Goal: Information Seeking & Learning: Learn about a topic

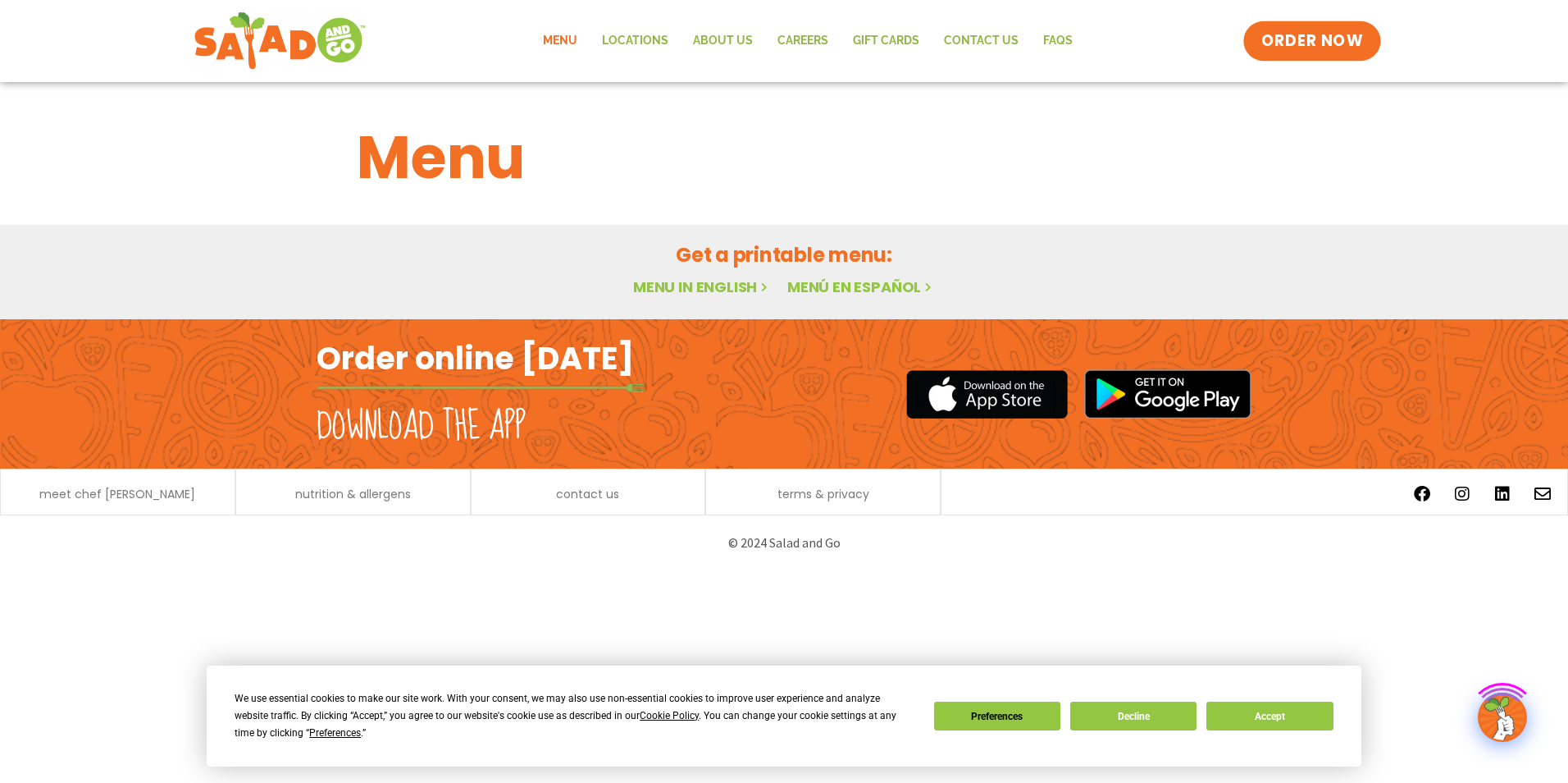
click at [1303, 41] on span "ORDER NOW" at bounding box center [1313, 40] width 102 height 21
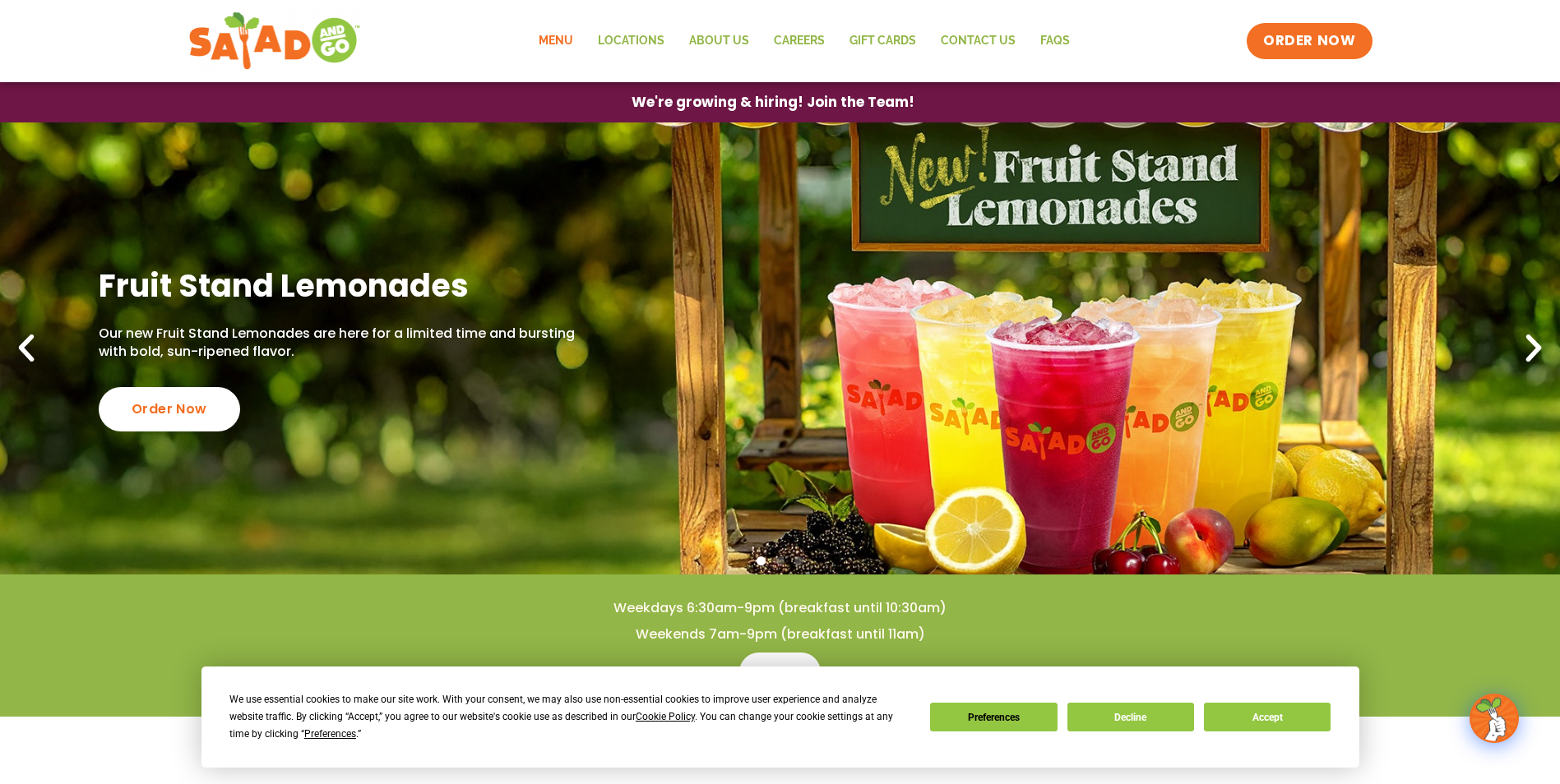
click at [550, 47] on link "Menu" at bounding box center [555, 41] width 59 height 38
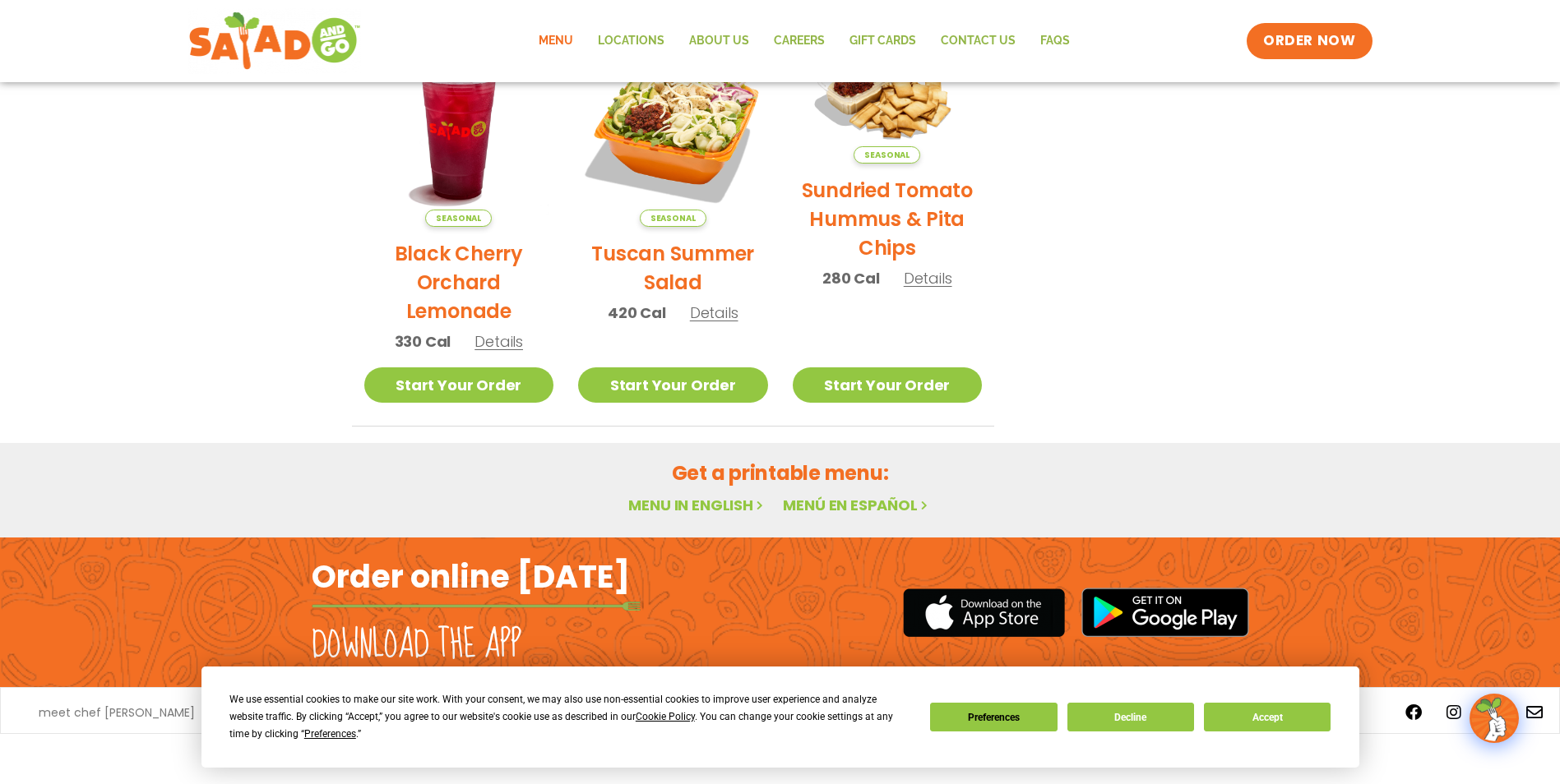
scroll to position [846, 0]
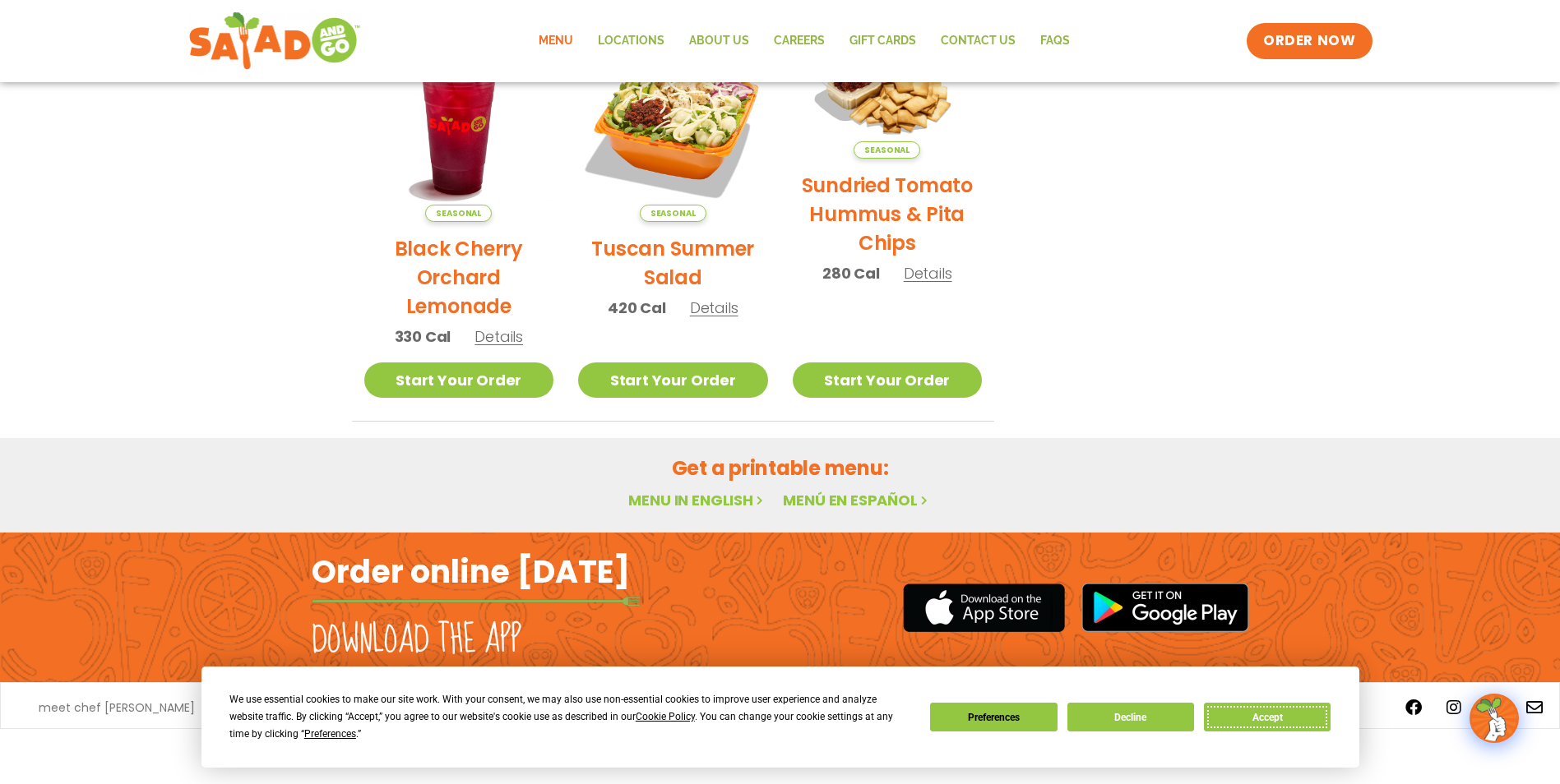
click at [1307, 712] on button "Accept" at bounding box center [1266, 717] width 127 height 29
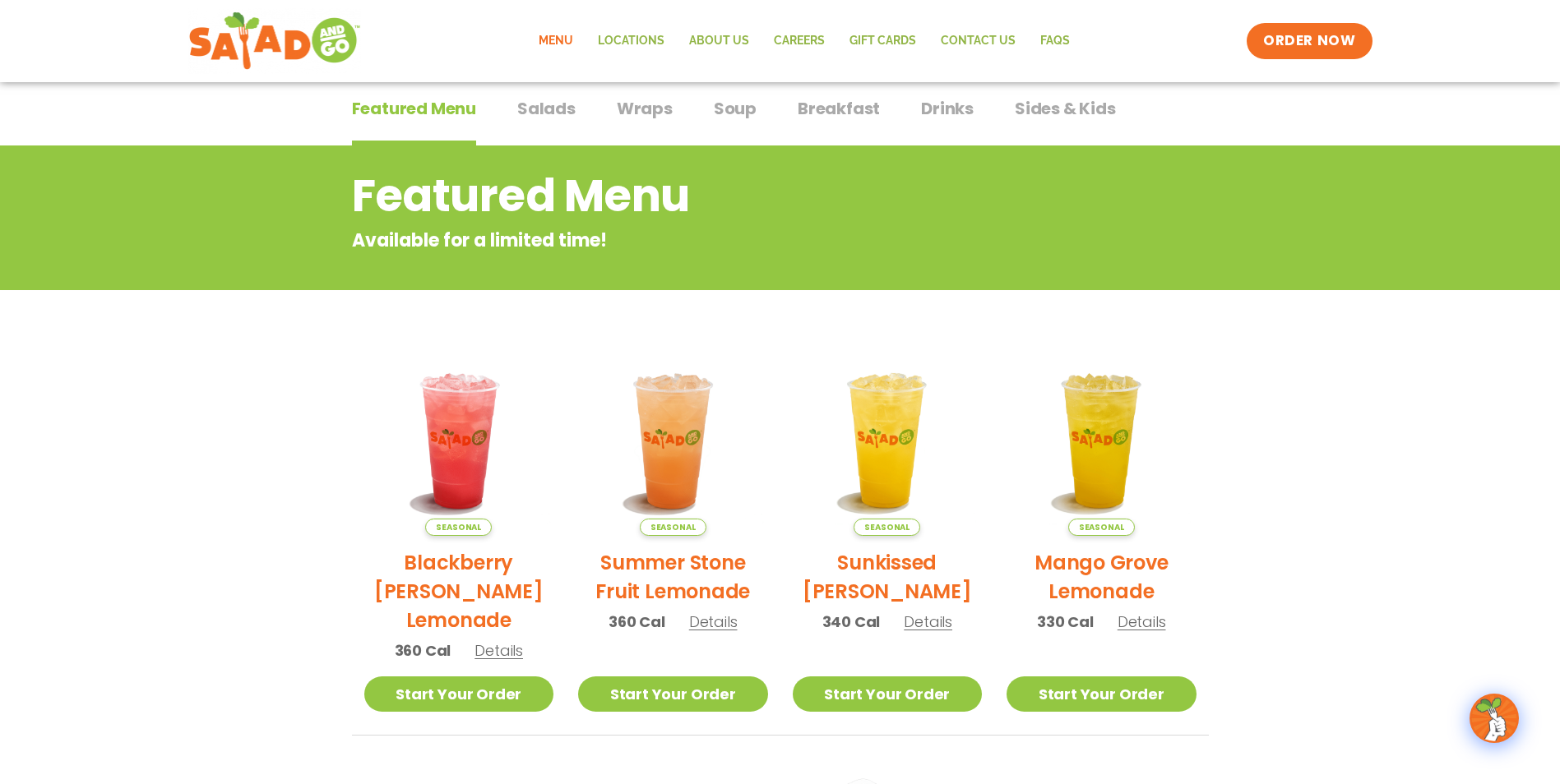
scroll to position [106, 0]
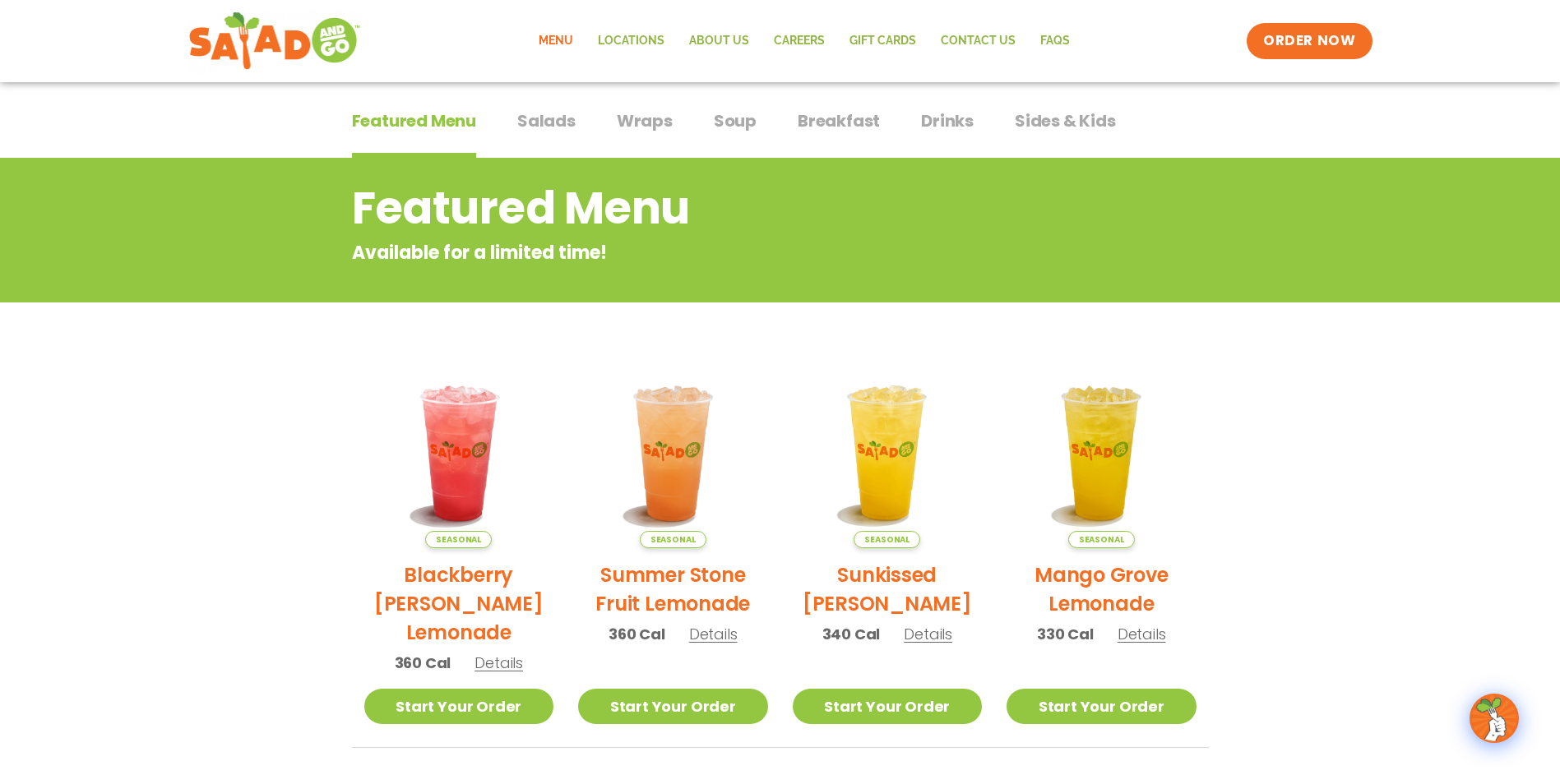
click at [548, 119] on span "Salads" at bounding box center [546, 121] width 58 height 25
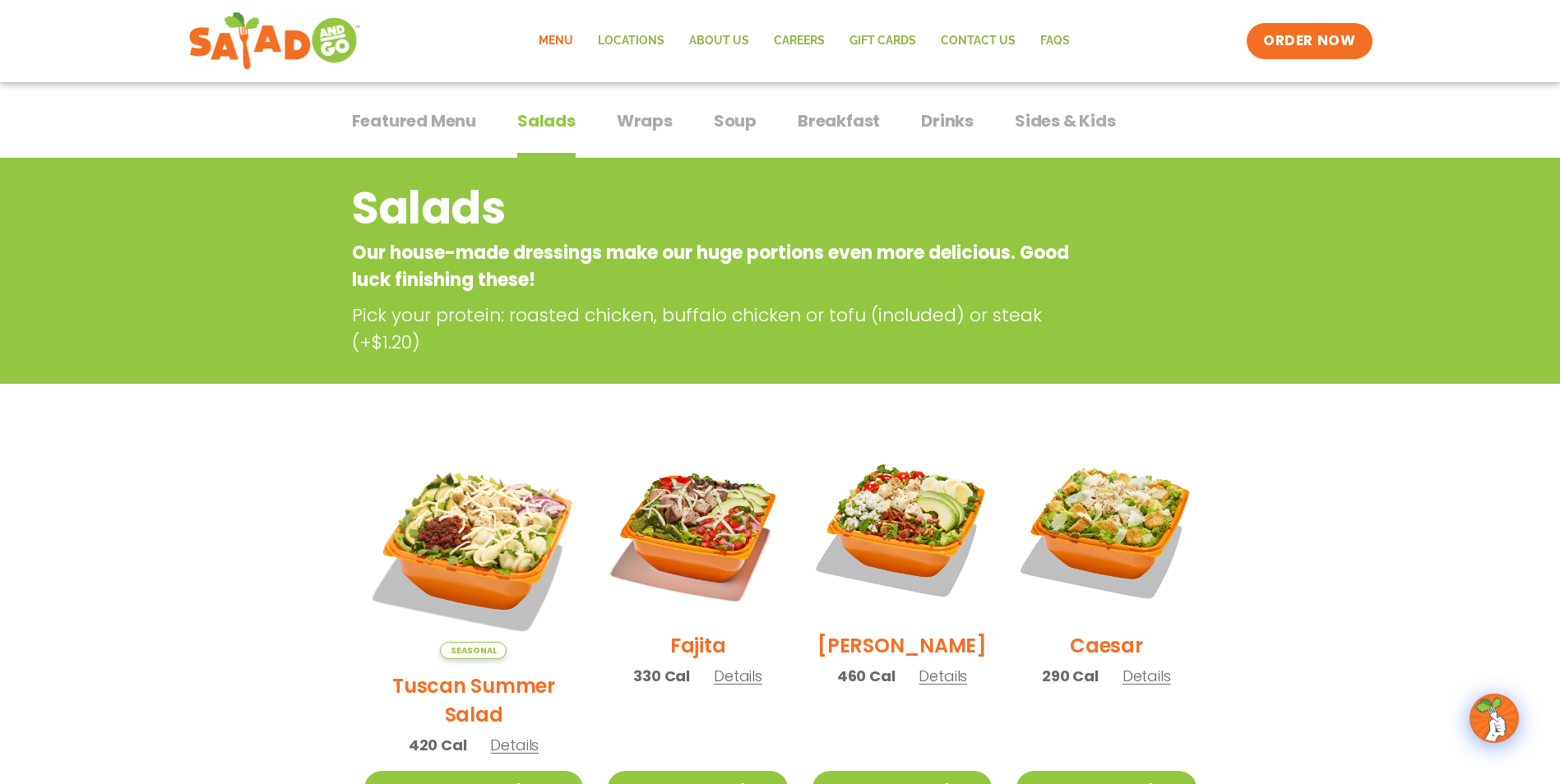
click at [650, 140] on button "Wraps Wraps" at bounding box center [644, 133] width 56 height 50
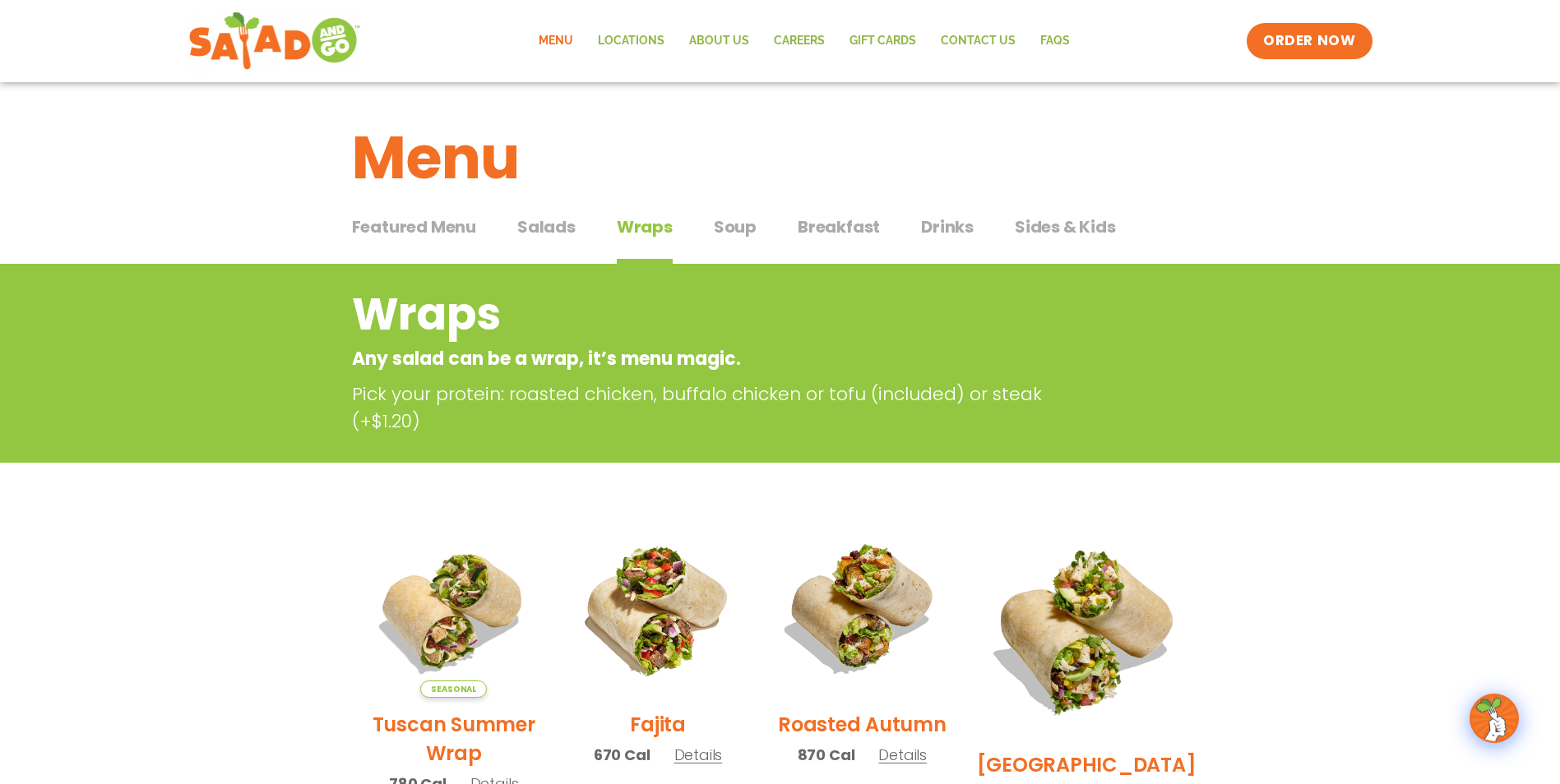
click at [726, 220] on span "Soup" at bounding box center [735, 227] width 43 height 25
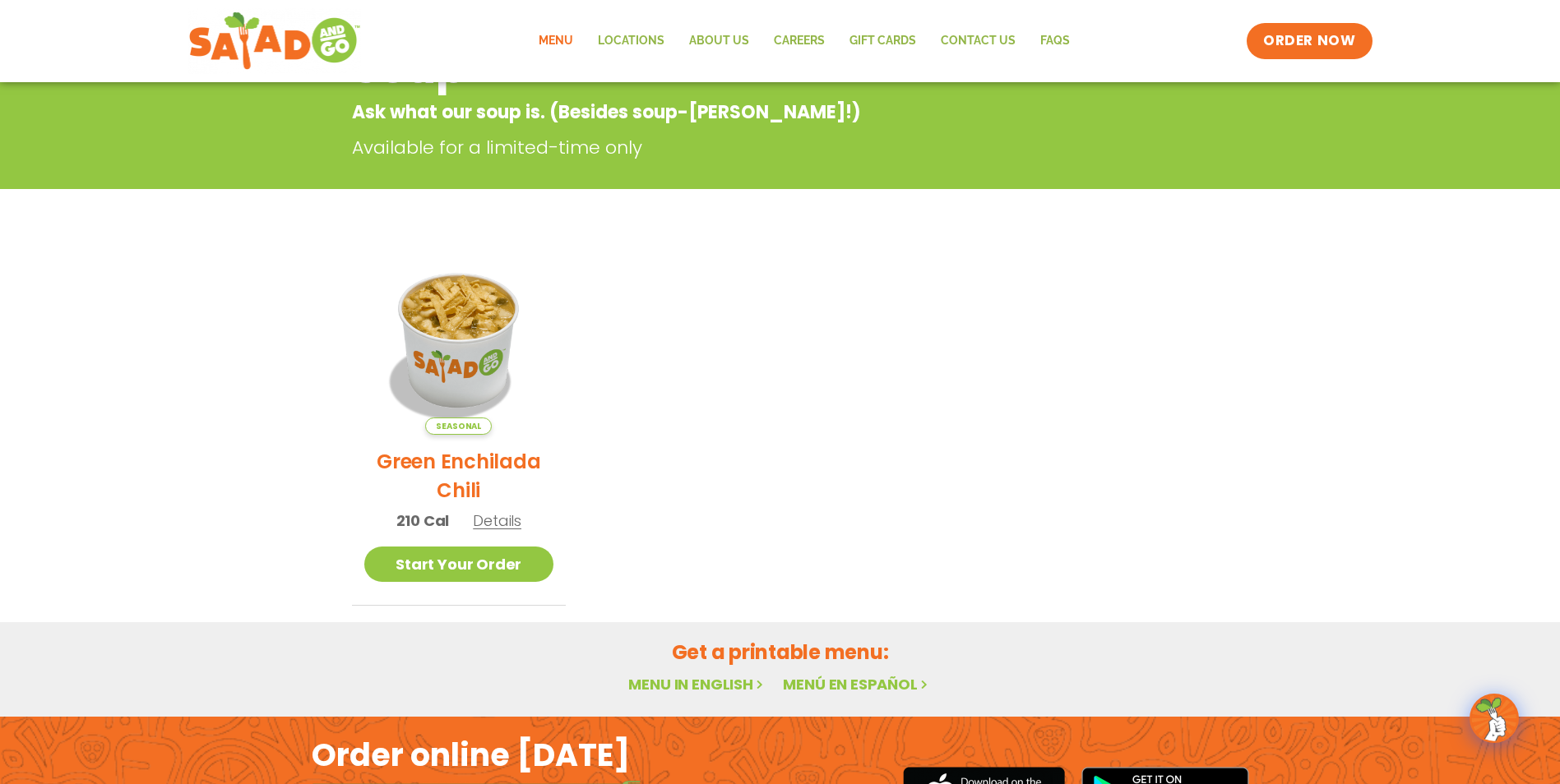
scroll to position [82, 0]
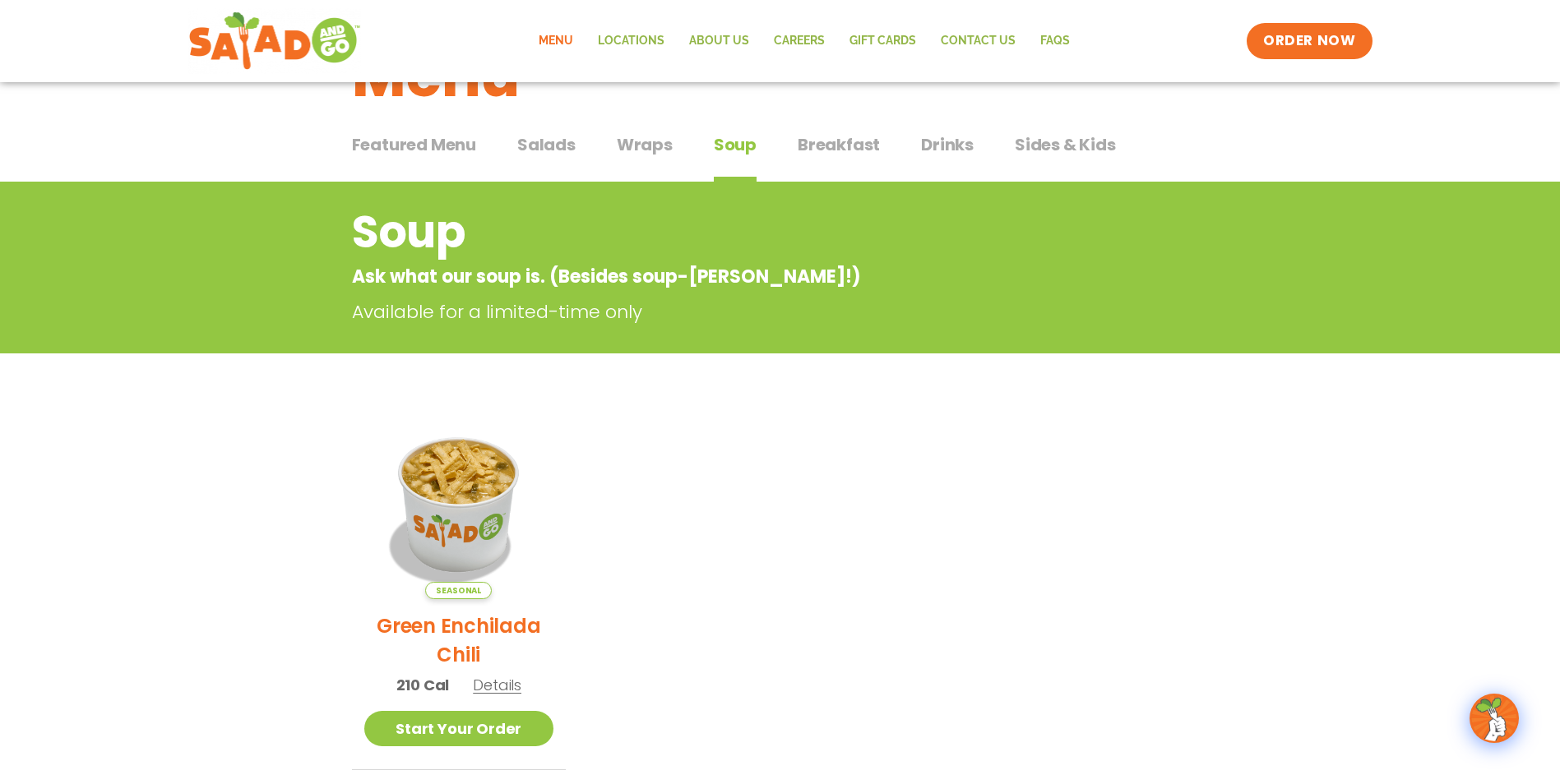
click at [840, 151] on span "Breakfast" at bounding box center [838, 145] width 82 height 25
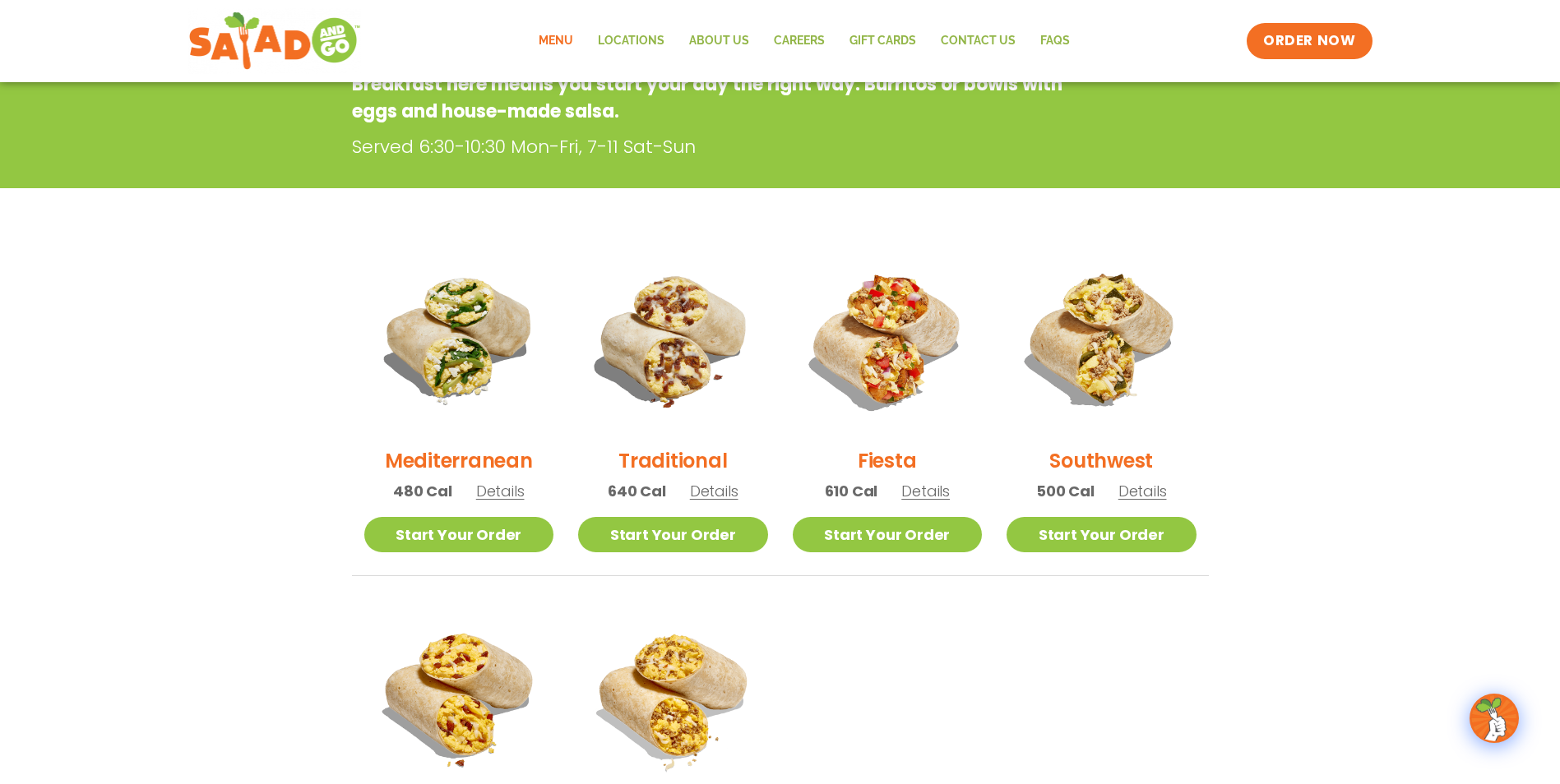
scroll to position [82, 0]
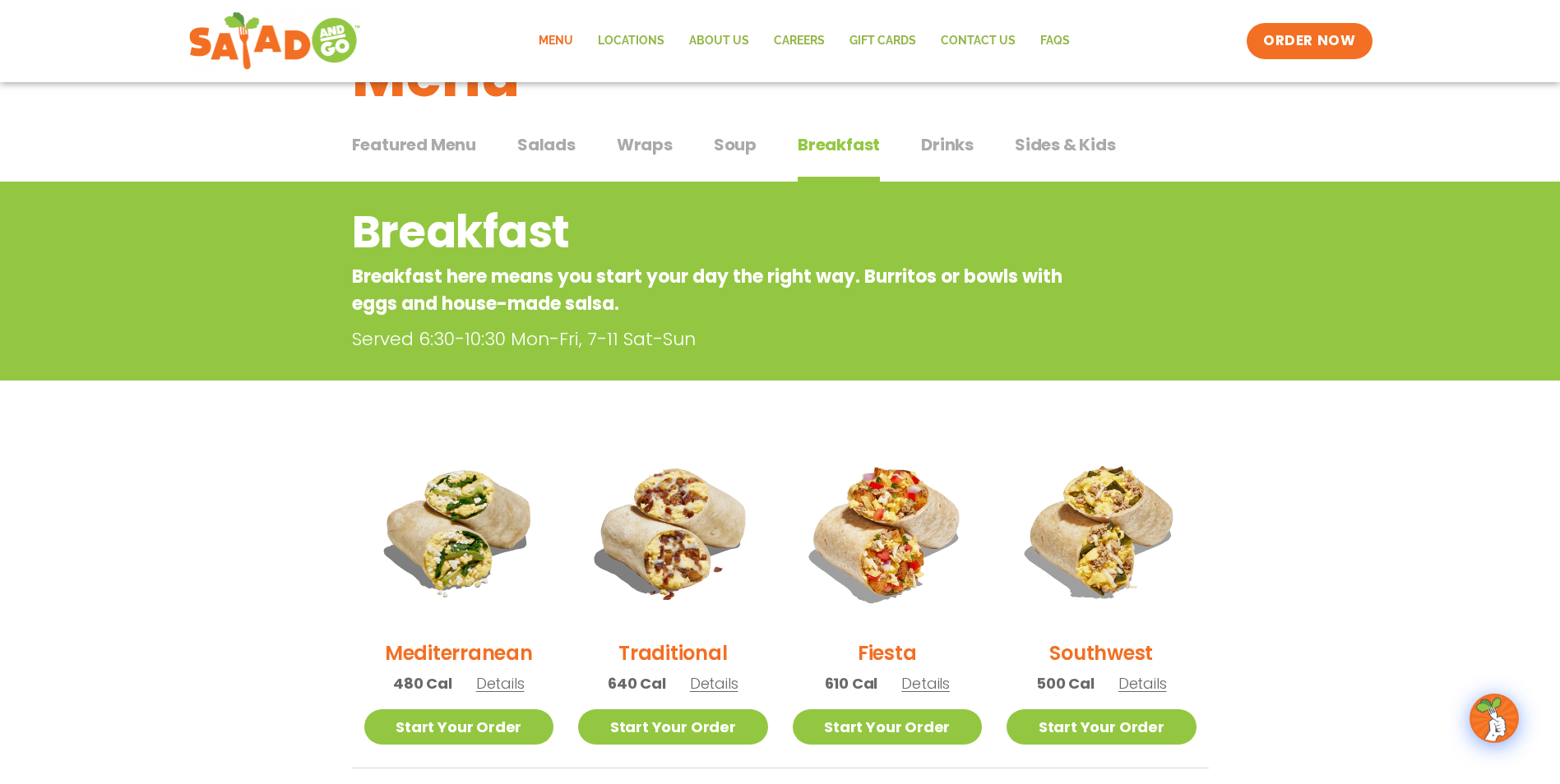
click at [940, 139] on span "Drinks" at bounding box center [947, 145] width 52 height 25
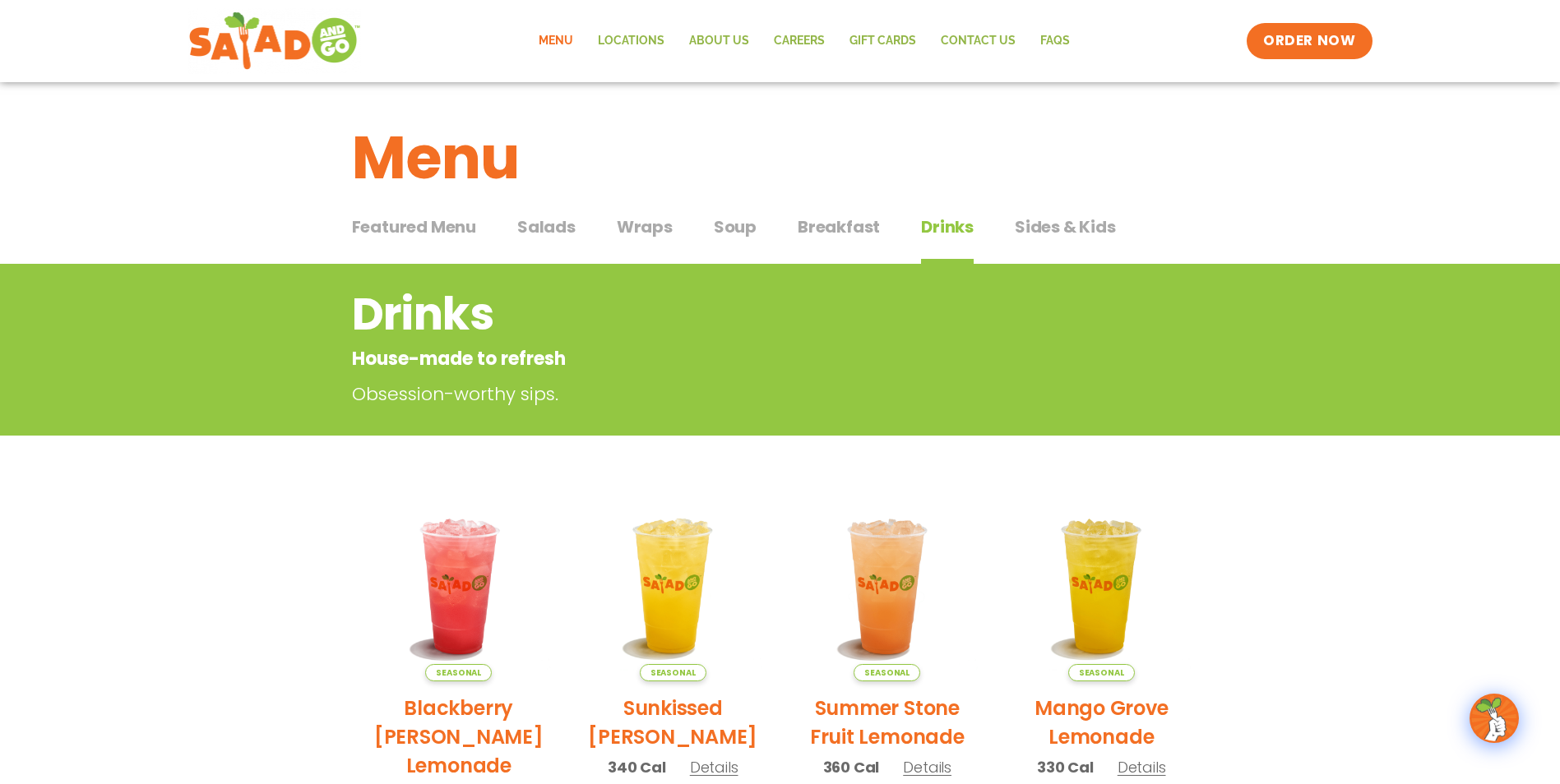
click at [462, 229] on span "Featured Menu" at bounding box center [413, 227] width 125 height 25
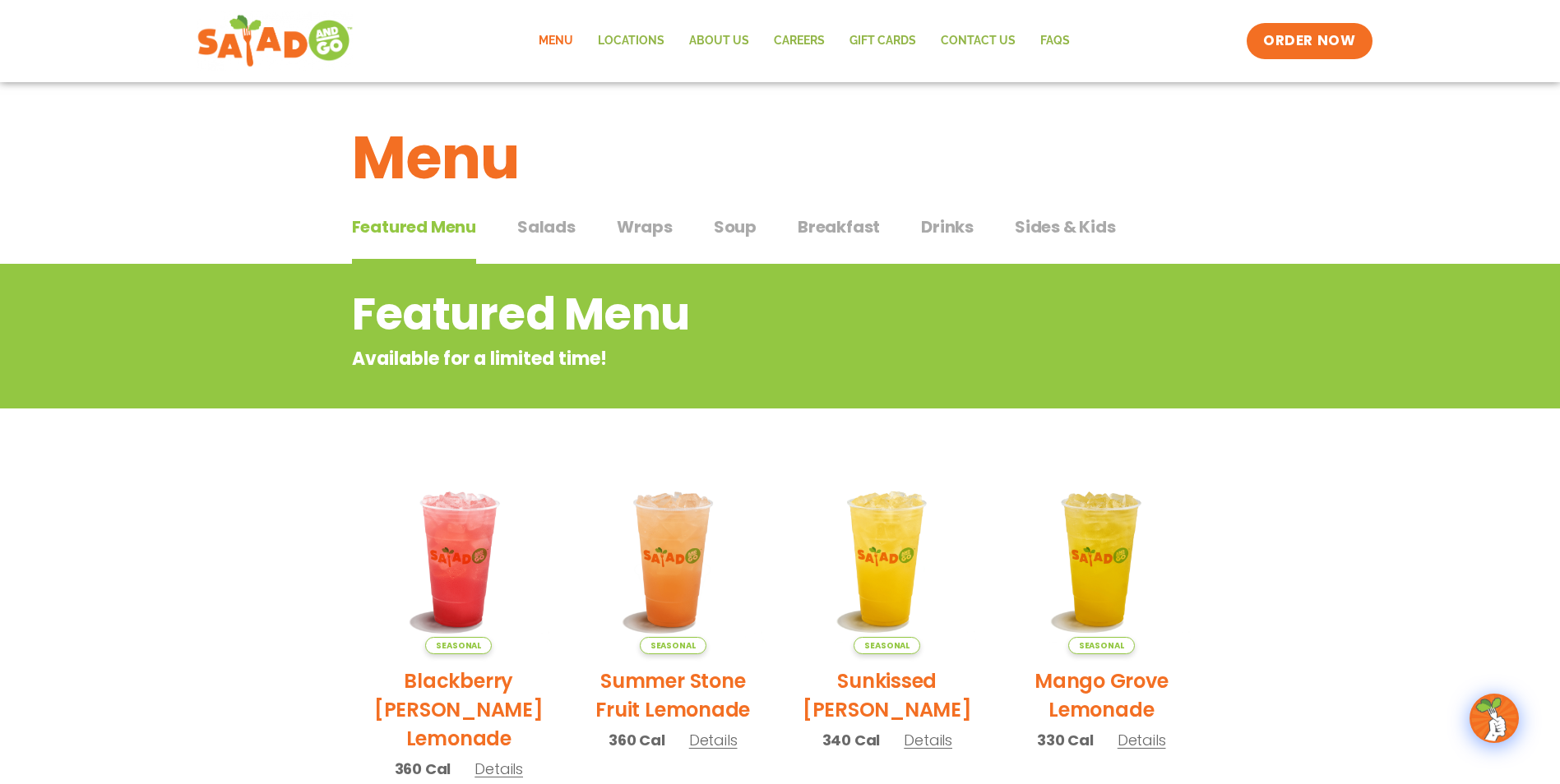
click at [225, 30] on img at bounding box center [273, 41] width 156 height 59
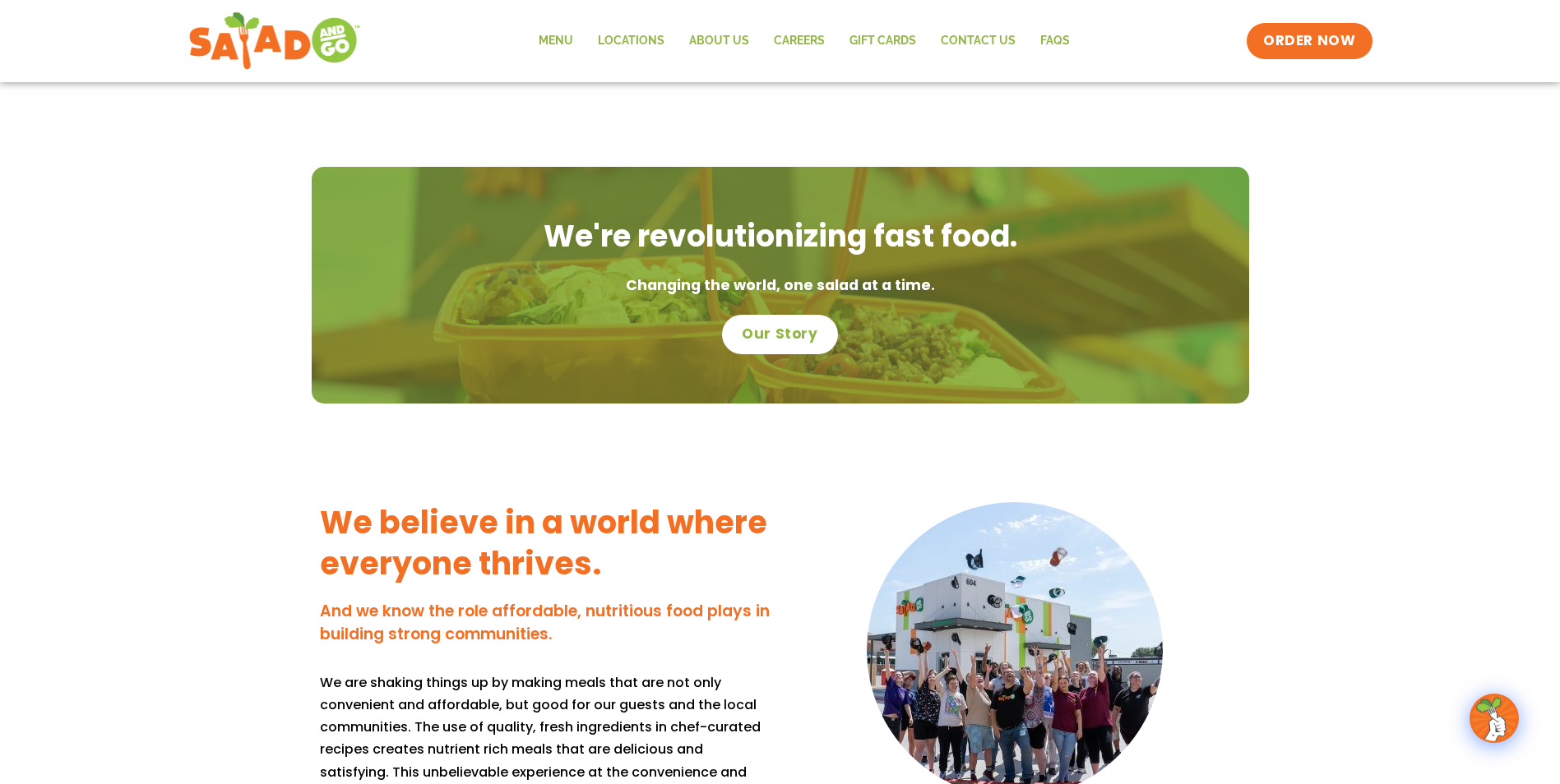
scroll to position [658, 0]
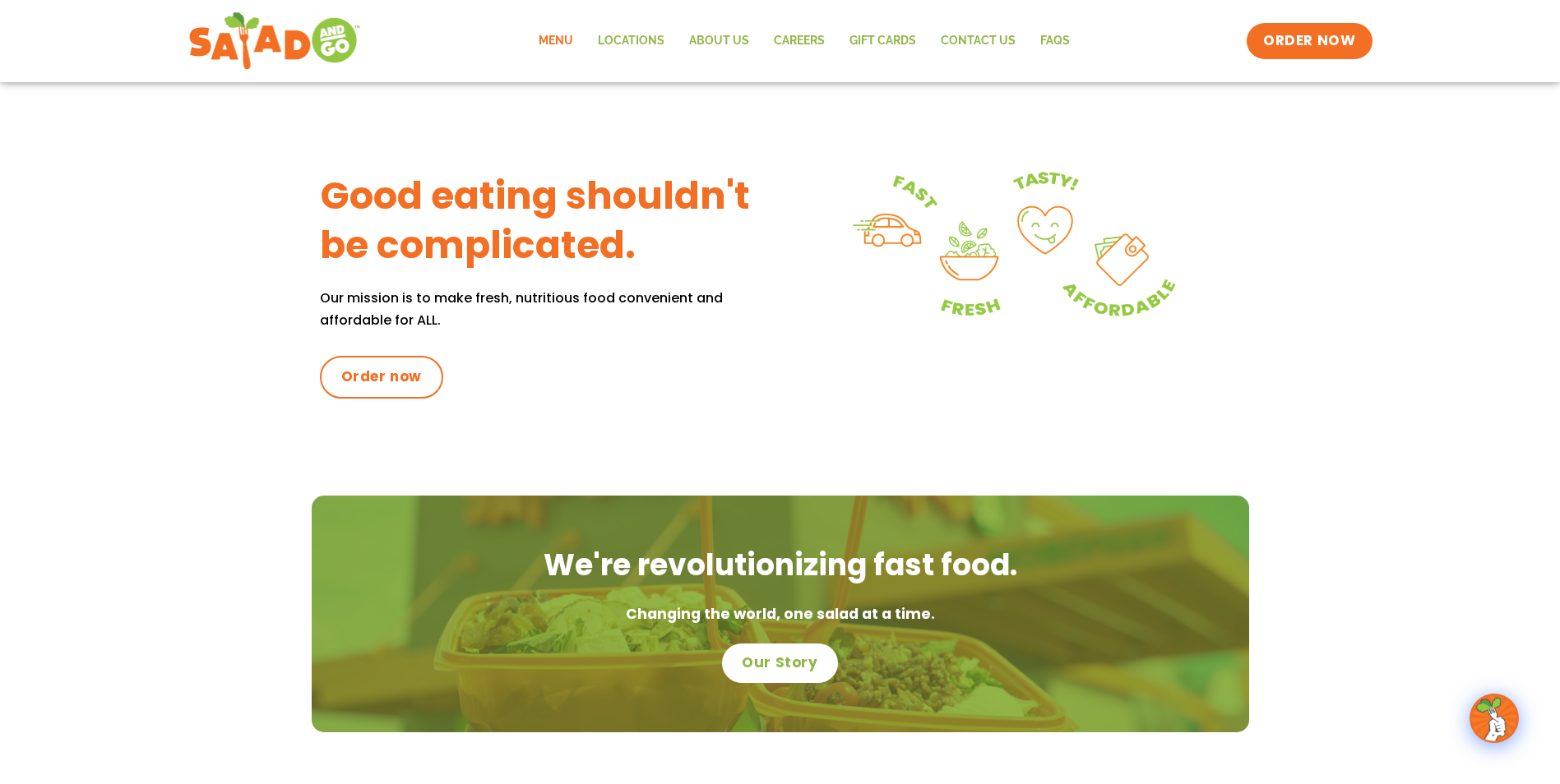
click at [573, 43] on link "Menu" at bounding box center [555, 41] width 59 height 38
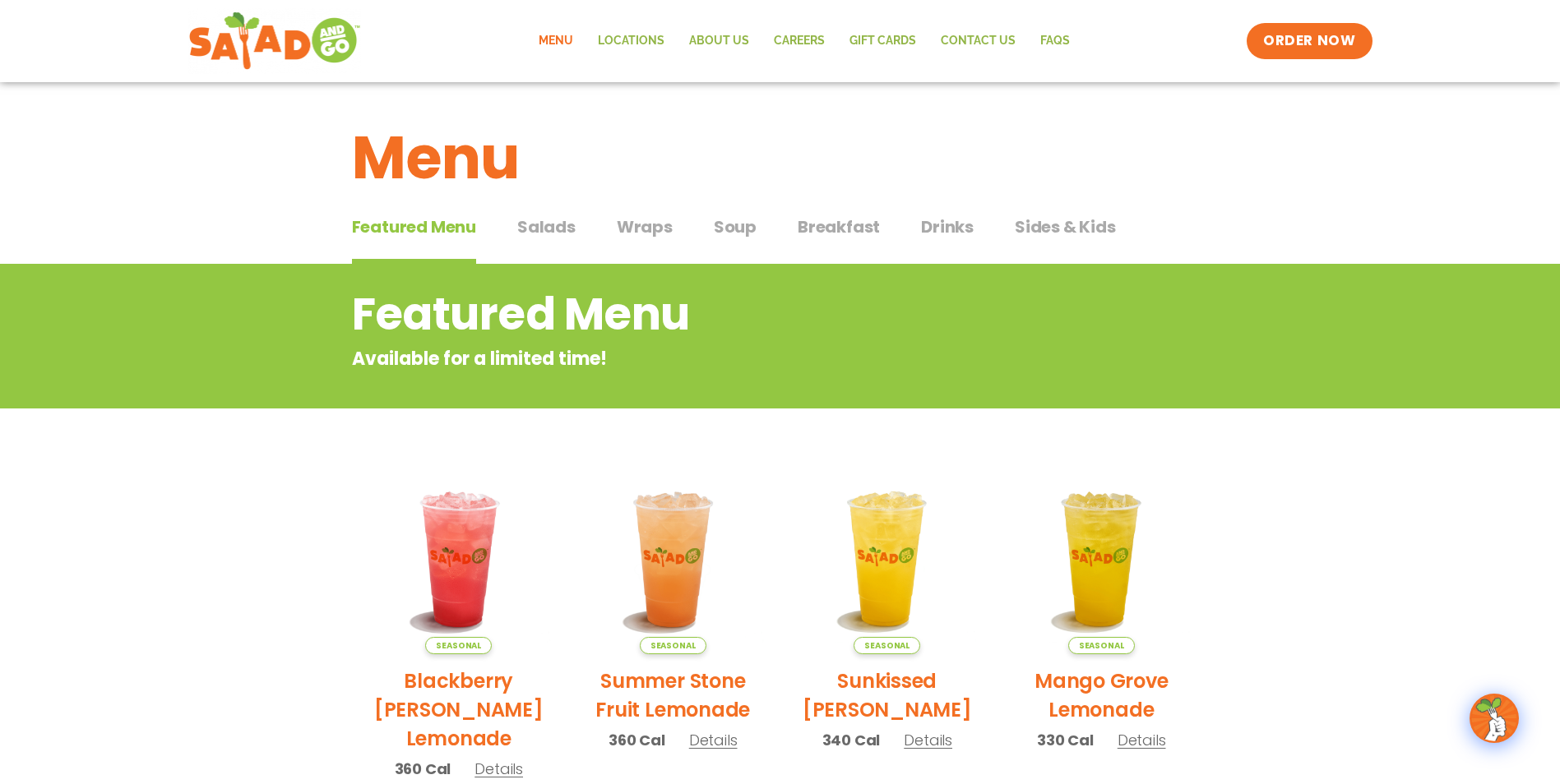
click at [1103, 226] on span "Sides & Kids" at bounding box center [1064, 227] width 101 height 25
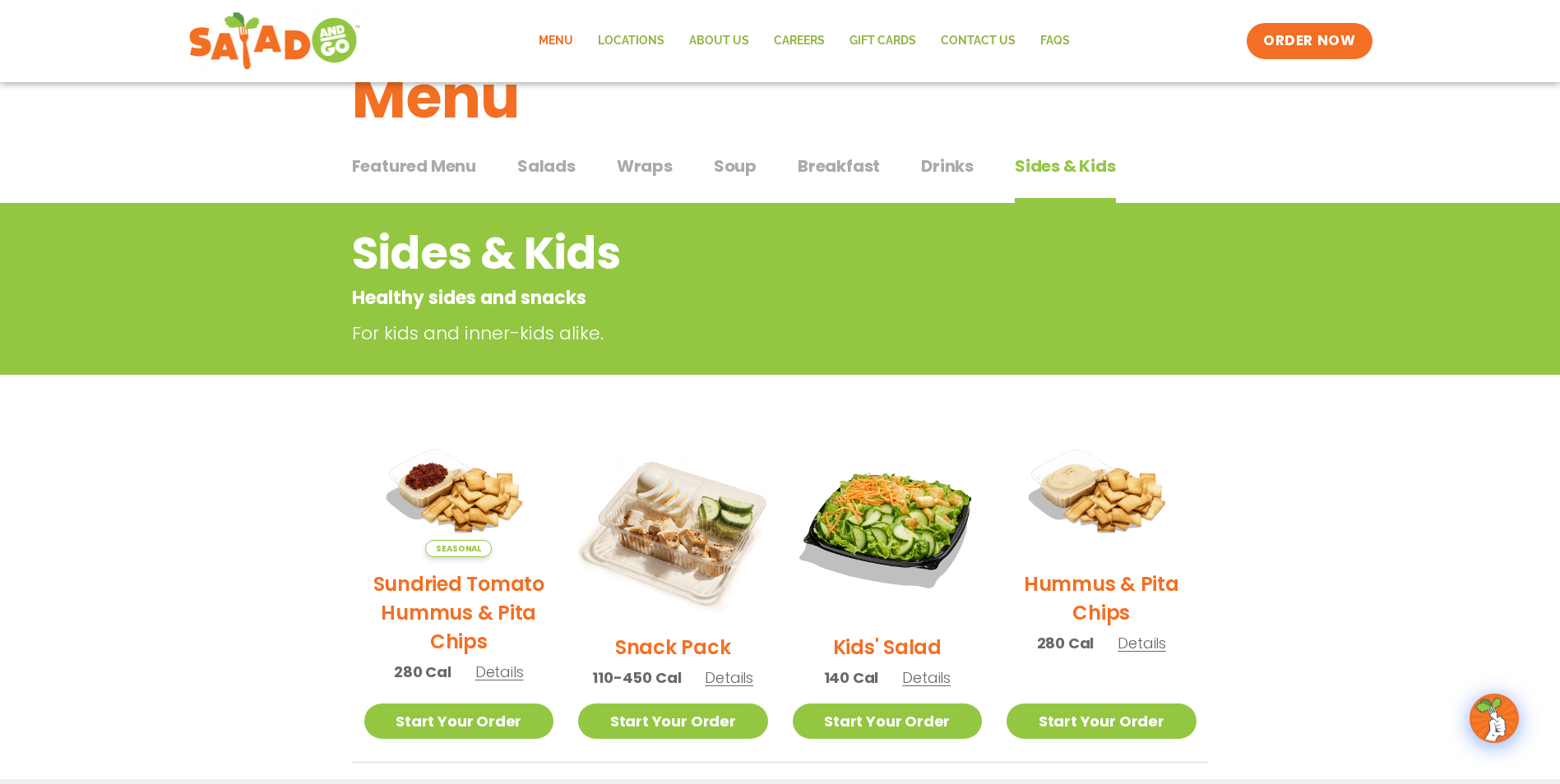
scroll to position [402, 0]
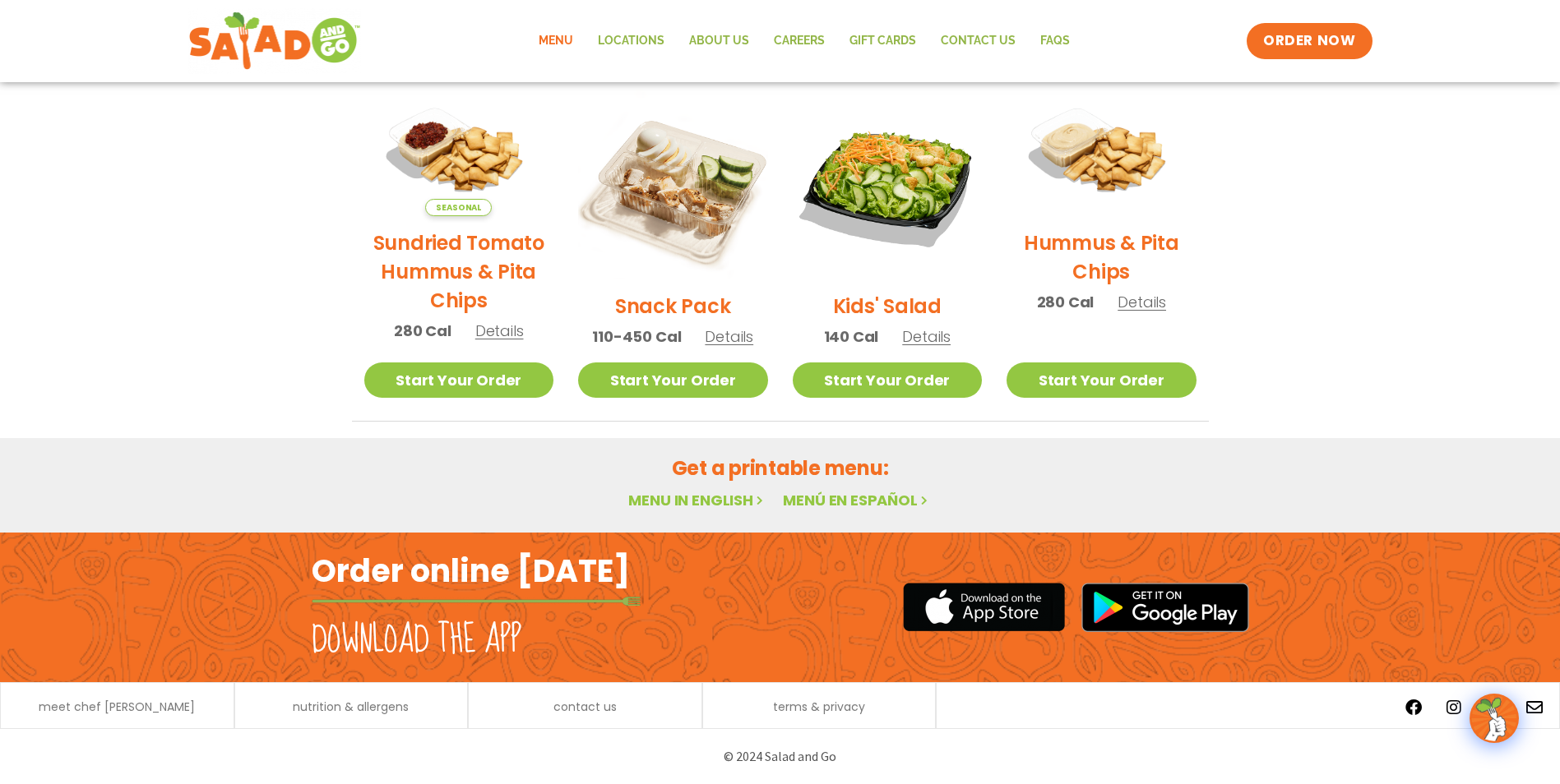
click at [733, 496] on link "Menu in English" at bounding box center [696, 499] width 138 height 20
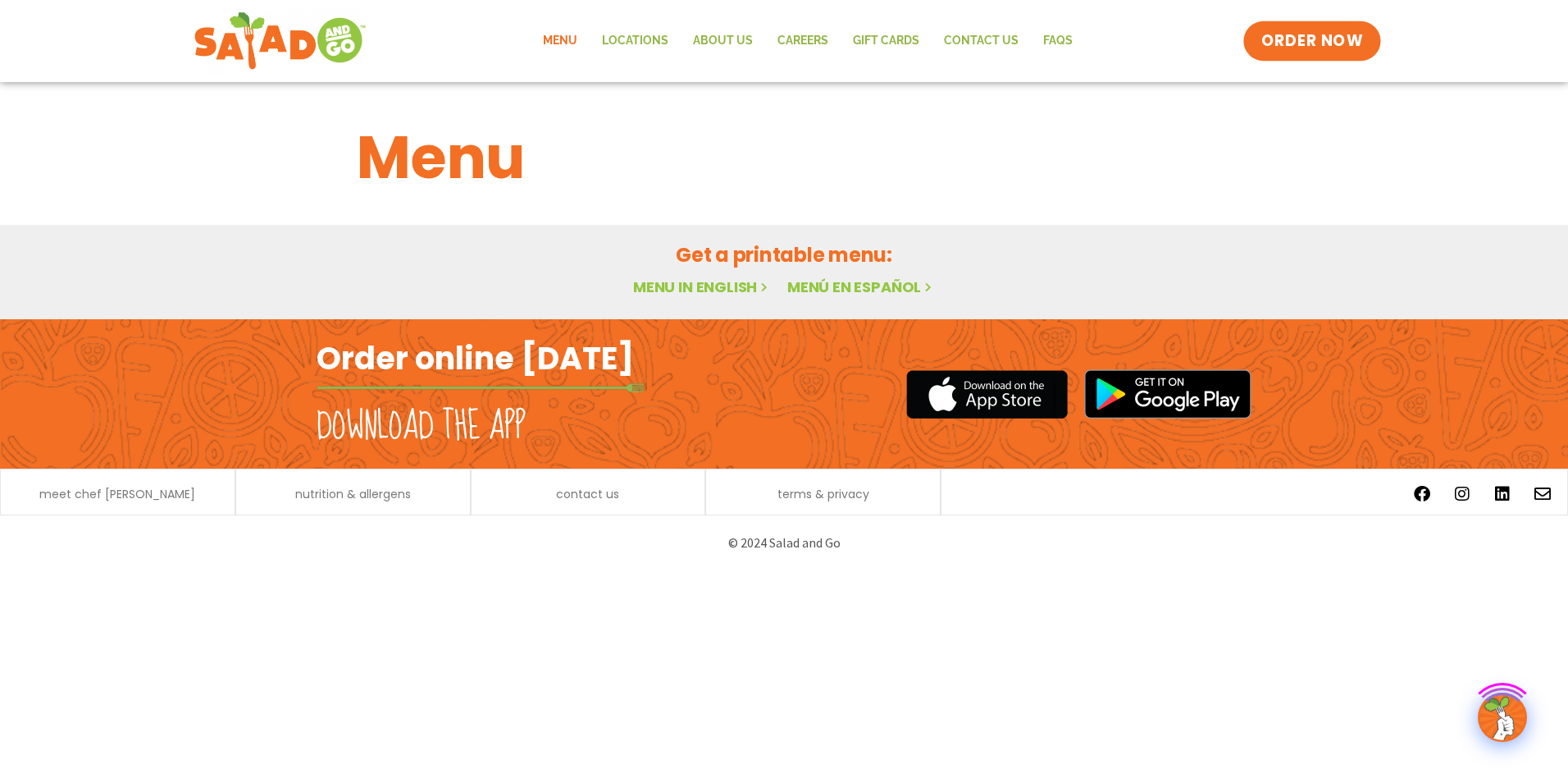
click at [1325, 44] on span "ORDER NOW" at bounding box center [1313, 40] width 102 height 21
